Goal: Communication & Community: Answer question/provide support

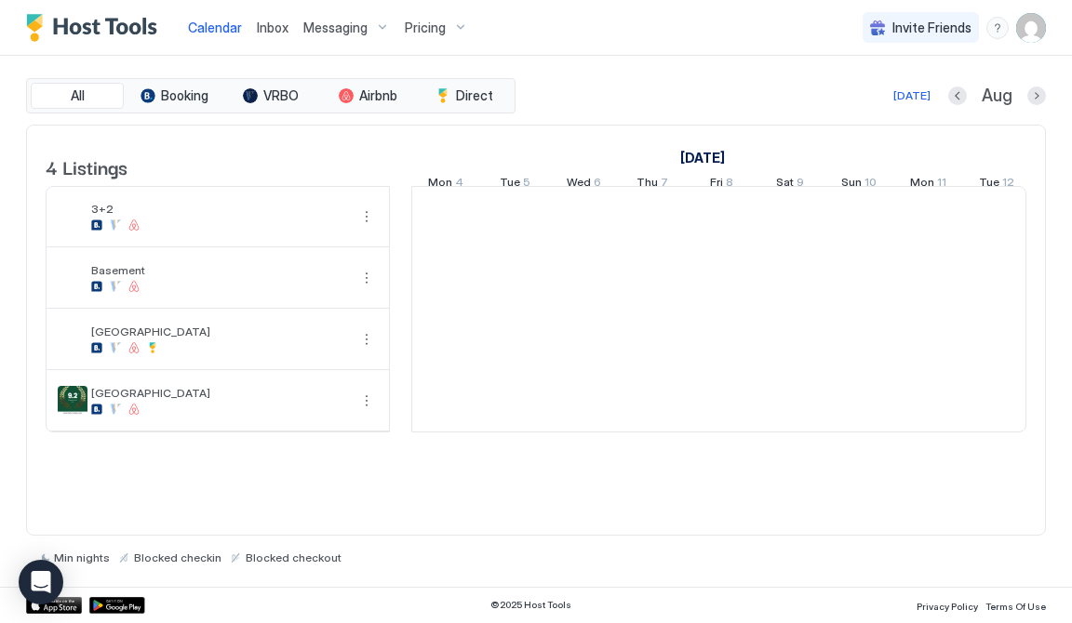
scroll to position [0, 1033]
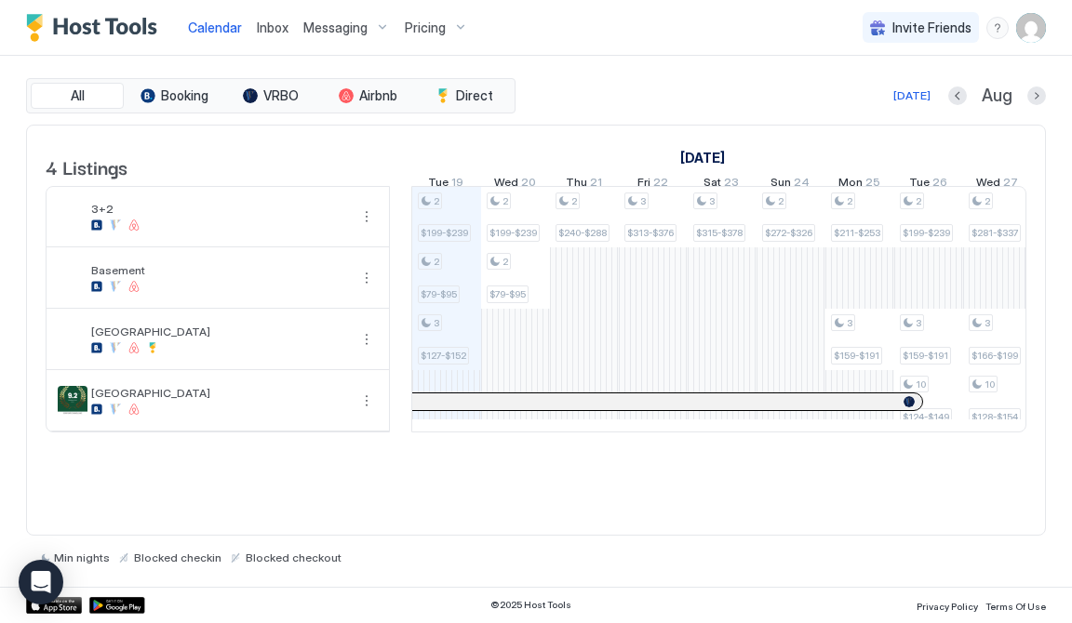
click at [257, 21] on span "Inbox" at bounding box center [273, 28] width 32 height 16
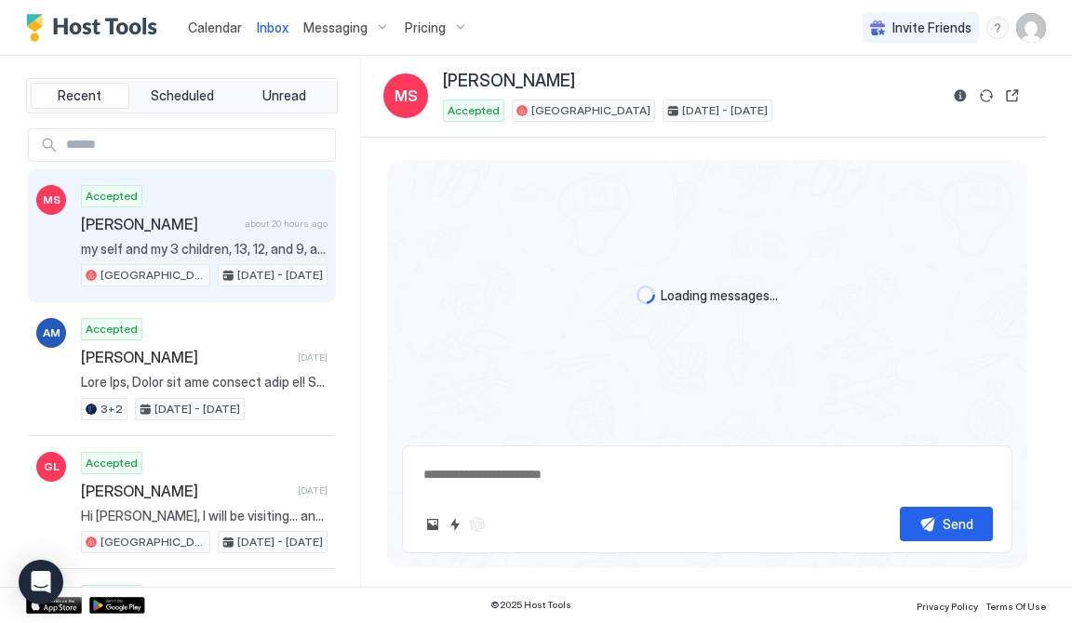
type textarea "*"
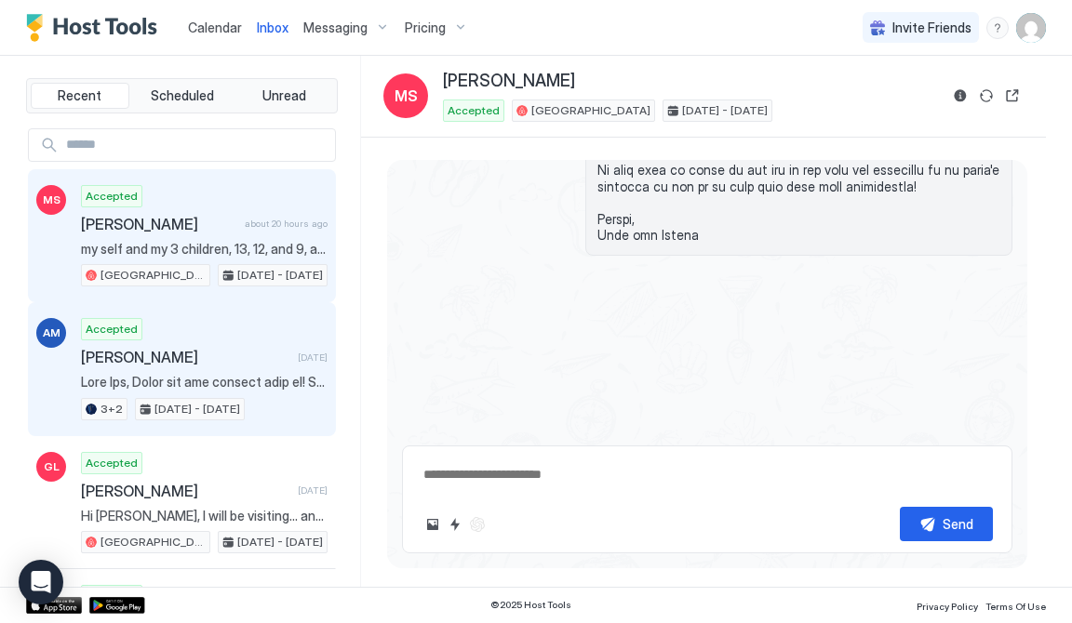
scroll to position [2, 0]
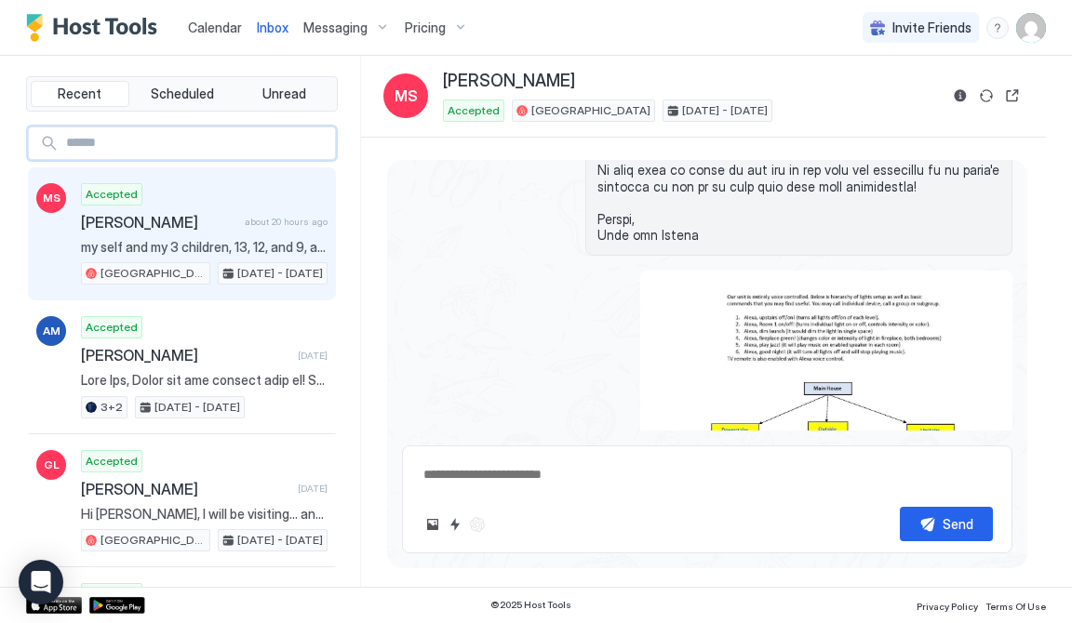
click at [227, 141] on input "Input Field" at bounding box center [197, 143] width 276 height 32
type input "******"
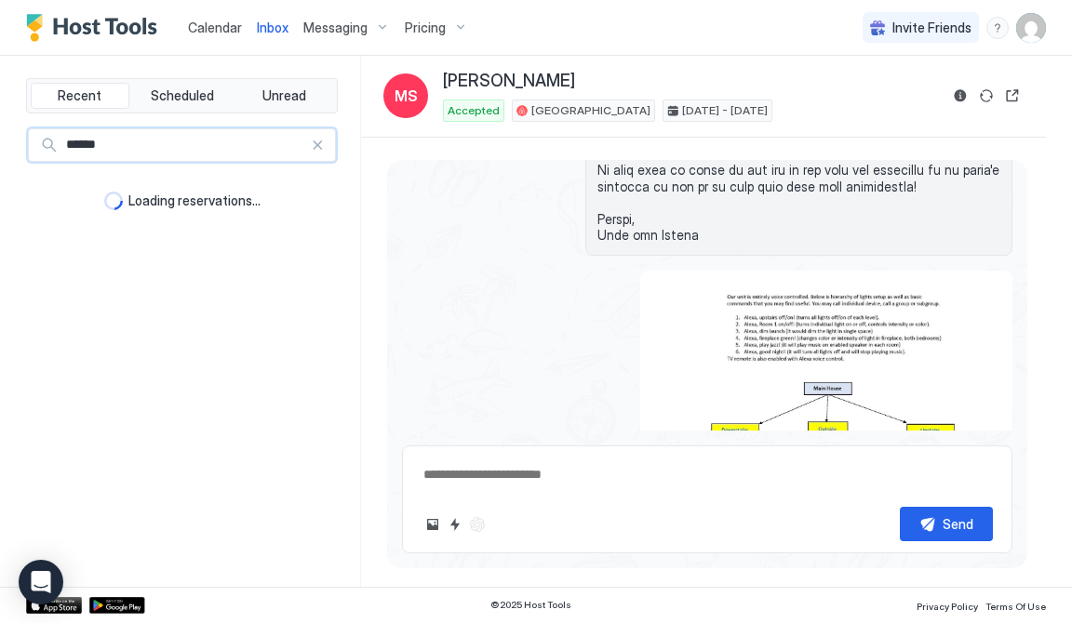
type textarea "*"
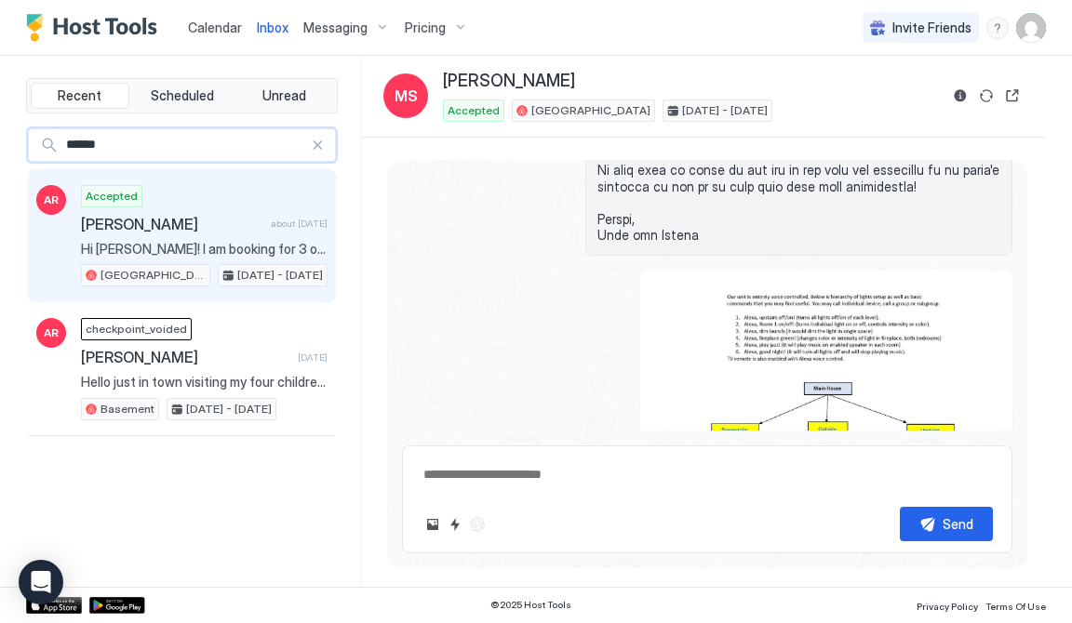
type input "******"
click at [194, 227] on span "[PERSON_NAME]" at bounding box center [172, 224] width 182 height 19
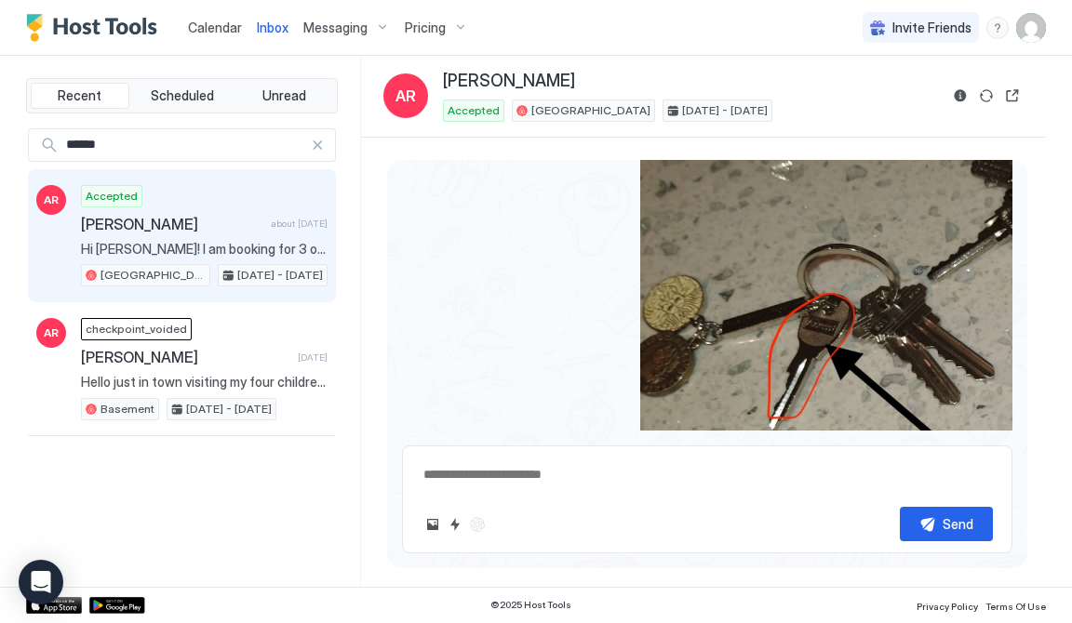
scroll to position [1210, 0]
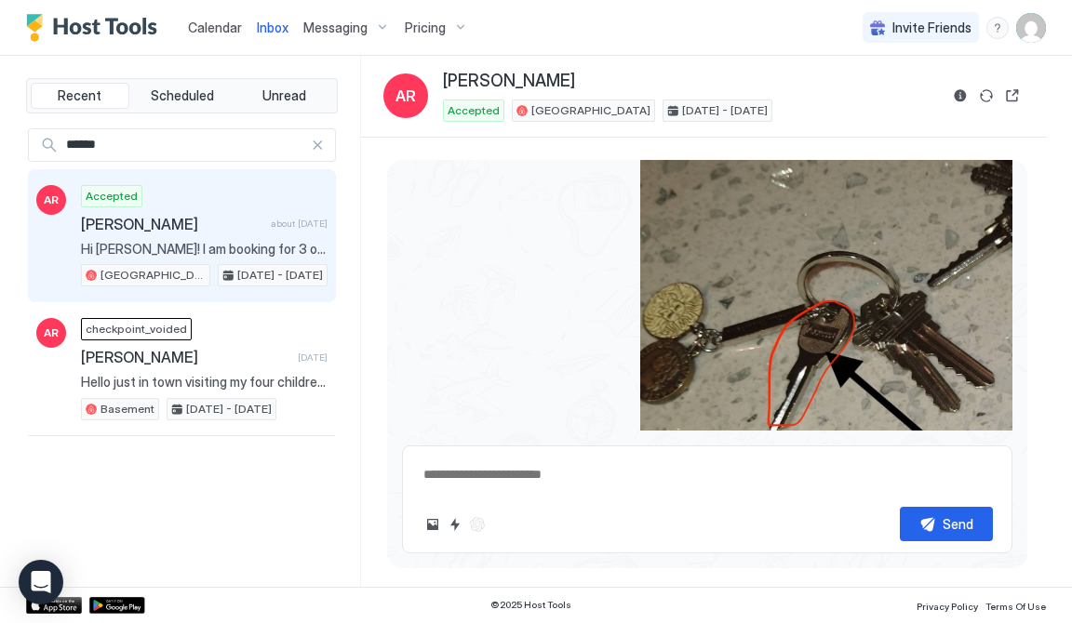
drag, startPoint x: 797, startPoint y: 343, endPoint x: 861, endPoint y: 282, distance: 88.9
click at [861, 282] on div "View image" at bounding box center [826, 296] width 372 height 349
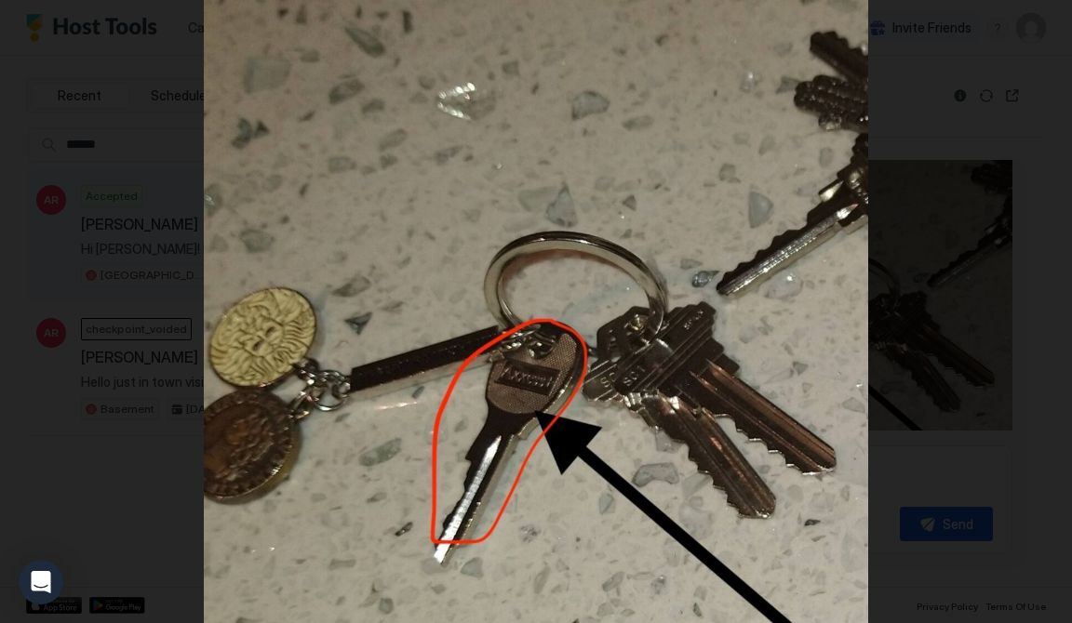
type textarea "*"
drag, startPoint x: 616, startPoint y: 398, endPoint x: 1178, endPoint y: -148, distance: 783.8
